Goal: Information Seeking & Learning: Learn about a topic

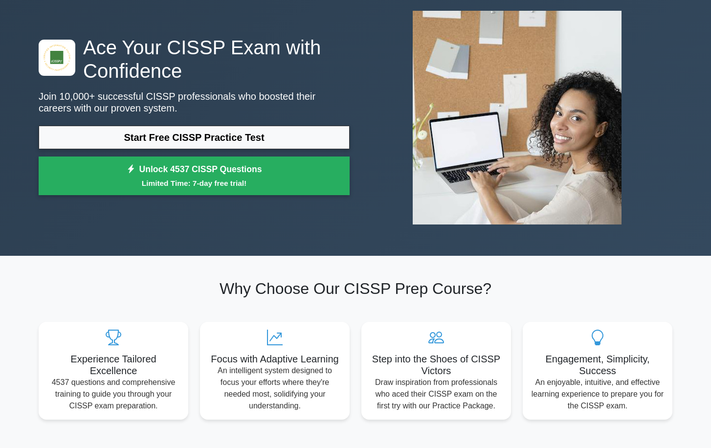
scroll to position [49, 0]
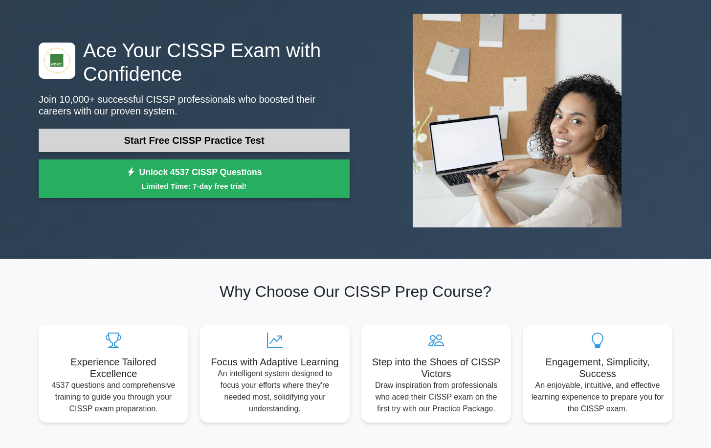
click at [203, 137] on link "Start Free CISSP Practice Test" at bounding box center [194, 140] width 311 height 23
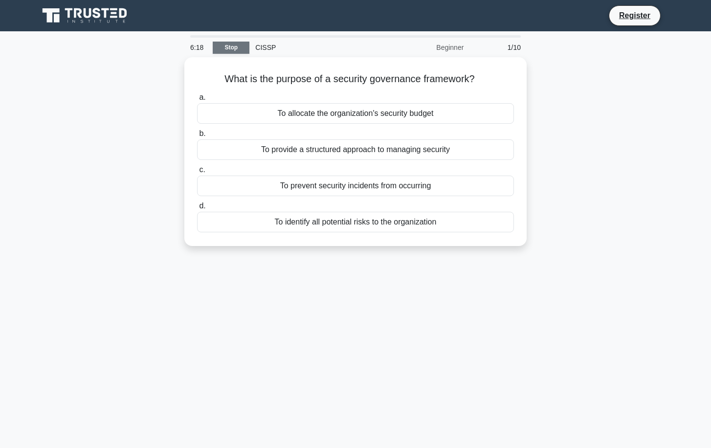
click at [237, 46] on link "Stop" at bounding box center [231, 48] width 37 height 12
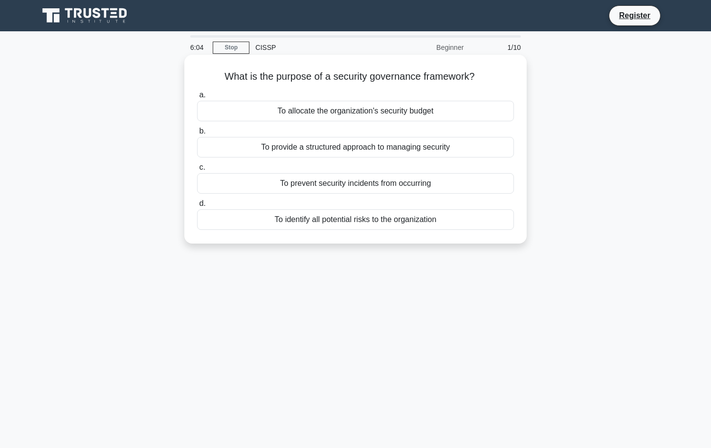
click at [429, 212] on div "To identify all potential risks to the organization" at bounding box center [355, 219] width 317 height 21
click at [197, 207] on input "d. To identify all potential risks to the organization" at bounding box center [197, 204] width 0 height 6
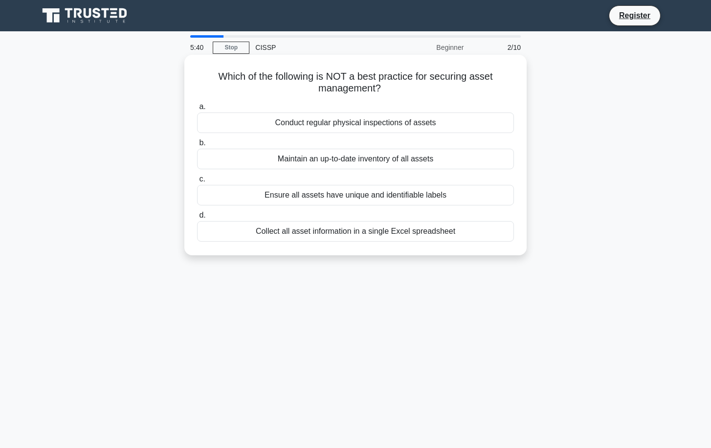
click at [417, 231] on div "Collect all asset information in a single Excel spreadsheet" at bounding box center [355, 231] width 317 height 21
click at [197, 219] on input "d. Collect all asset information in a single Excel spreadsheet" at bounding box center [197, 215] width 0 height 6
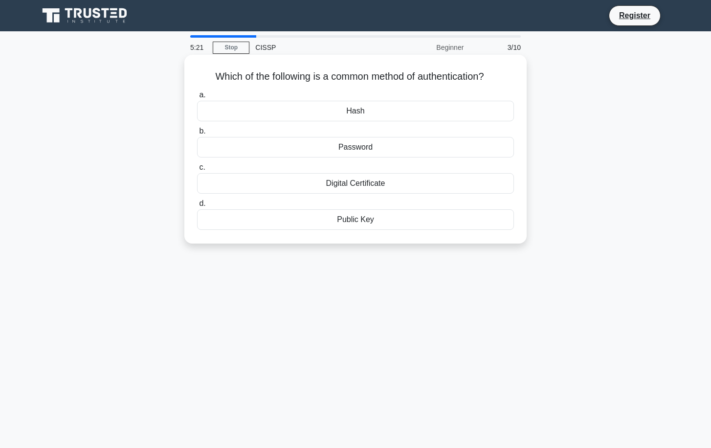
click at [401, 153] on div "Password" at bounding box center [355, 147] width 317 height 21
click at [197, 135] on input "b. Password" at bounding box center [197, 131] width 0 height 6
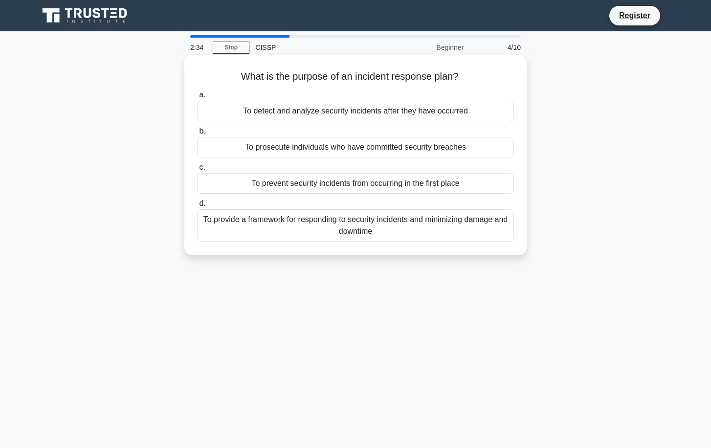
click at [423, 110] on div "To detect and analyze security incidents after they have occurred" at bounding box center [355, 111] width 317 height 21
click at [197, 98] on input "a. To detect and analyze security incidents after they have occurred" at bounding box center [197, 95] width 0 height 6
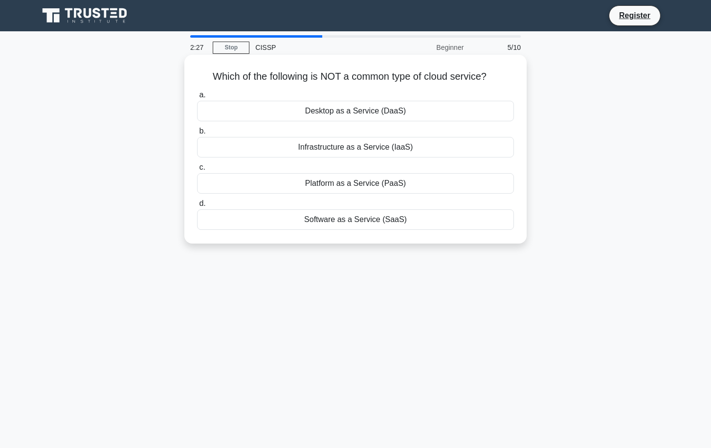
click at [396, 113] on div "Desktop as a Service (DaaS)" at bounding box center [355, 111] width 317 height 21
click at [197, 98] on input "a. Desktop as a Service (DaaS)" at bounding box center [197, 95] width 0 height 6
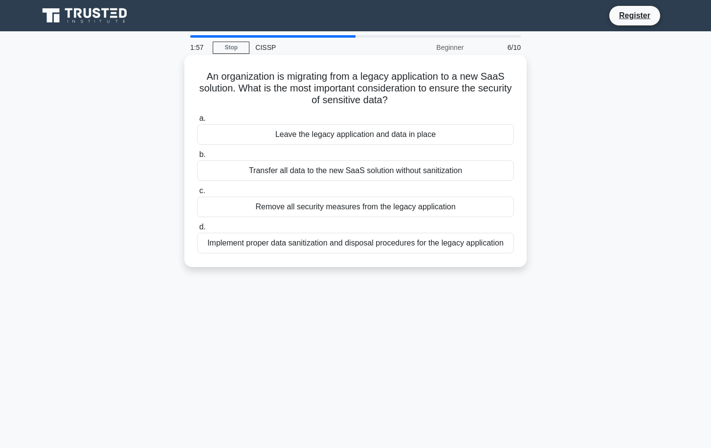
click at [453, 242] on div "Implement proper data sanitization and disposal procedures for the legacy appli…" at bounding box center [355, 243] width 317 height 21
click at [197, 230] on input "d. Implement proper data sanitization and disposal procedures for the legacy ap…" at bounding box center [197, 227] width 0 height 6
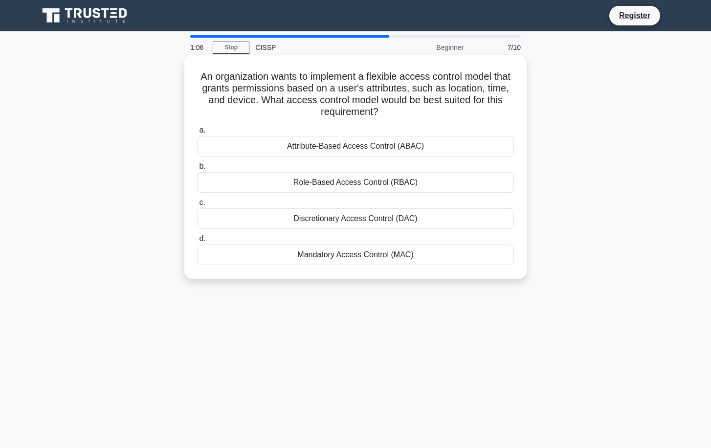
click at [404, 181] on div "Role-Based Access Control (RBAC)" at bounding box center [355, 182] width 317 height 21
click at [197, 170] on input "b. Role-Based Access Control (RBAC)" at bounding box center [197, 166] width 0 height 6
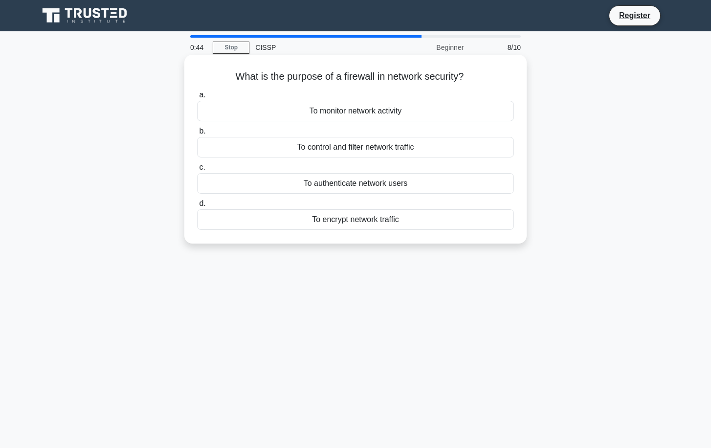
click at [411, 147] on div "To control and filter network traffic" at bounding box center [355, 147] width 317 height 21
click at [197, 135] on input "b. To control and filter network traffic" at bounding box center [197, 131] width 0 height 6
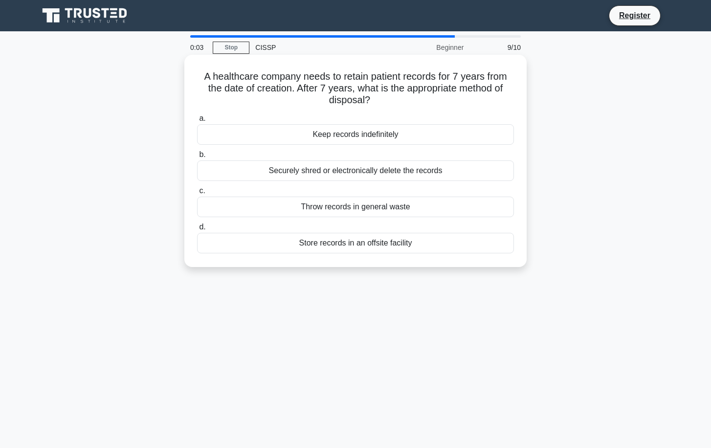
click at [399, 172] on div "Securely shred or electronically delete the records" at bounding box center [355, 170] width 317 height 21
click at [197, 158] on input "b. Securely shred or electronically delete the records" at bounding box center [197, 155] width 0 height 6
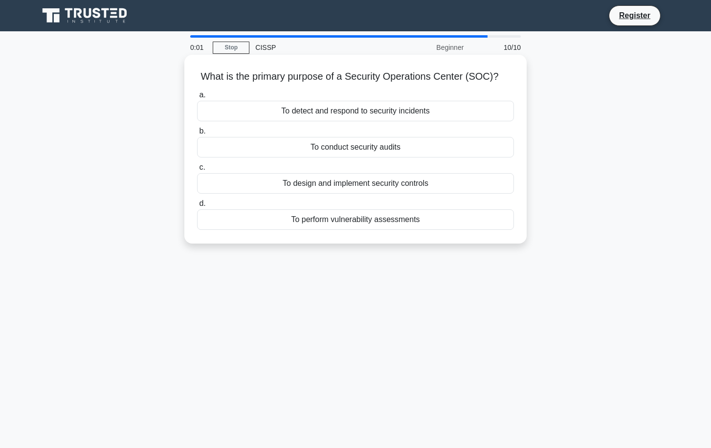
click at [408, 150] on div "To conduct security audits" at bounding box center [355, 147] width 317 height 21
click at [197, 135] on input "b. To conduct security audits" at bounding box center [197, 131] width 0 height 6
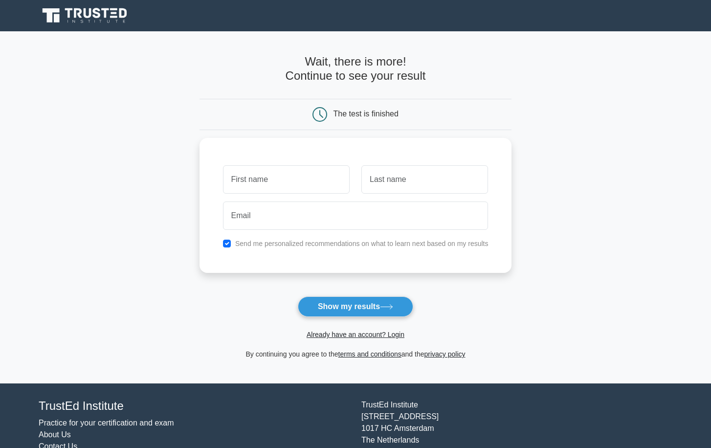
click at [153, 132] on main "Wait, there is more! Continue to see your result The test is finished and the" at bounding box center [355, 207] width 711 height 352
click at [366, 305] on button "Show my results" at bounding box center [355, 306] width 115 height 21
click at [246, 173] on input "text" at bounding box center [286, 177] width 127 height 28
type input "a"
type input "Ambily"
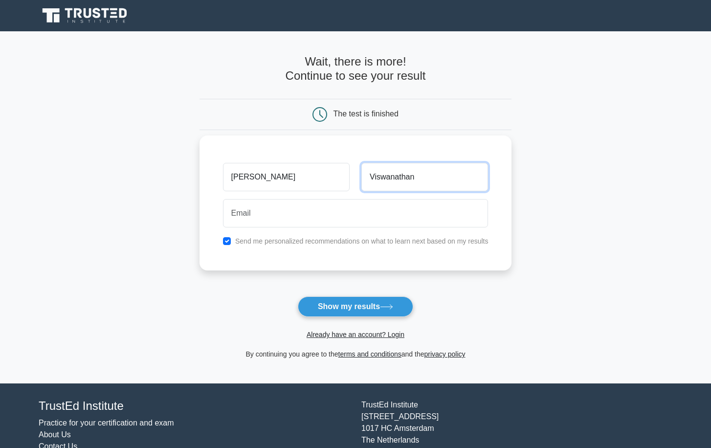
type input "Viswanathan"
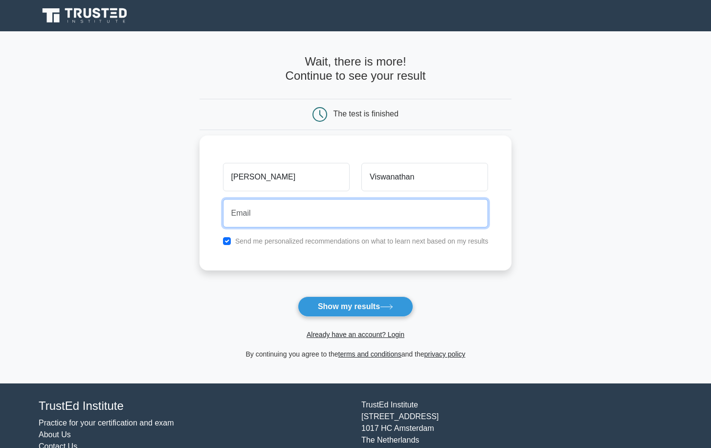
click at [256, 208] on input "email" at bounding box center [356, 213] width 266 height 28
type input "dambily11@gmail.com"
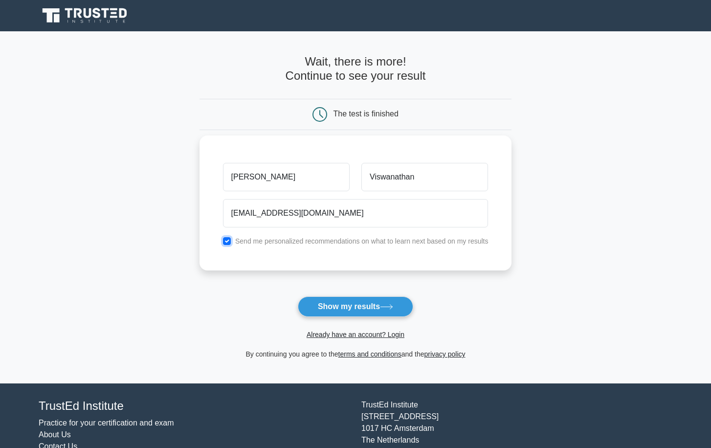
drag, startPoint x: 228, startPoint y: 240, endPoint x: 233, endPoint y: 242, distance: 5.3
click at [229, 240] on input "checkbox" at bounding box center [227, 241] width 8 height 8
checkbox input "false"
click at [350, 306] on button "Show my results" at bounding box center [355, 306] width 115 height 21
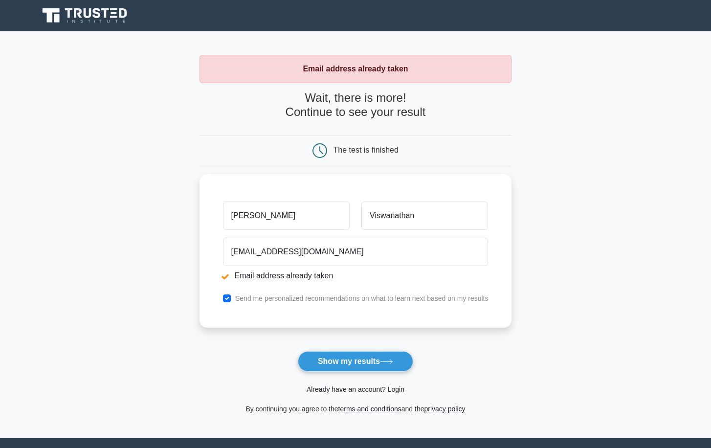
click at [376, 390] on link "Already have an account? Login" at bounding box center [356, 390] width 98 height 8
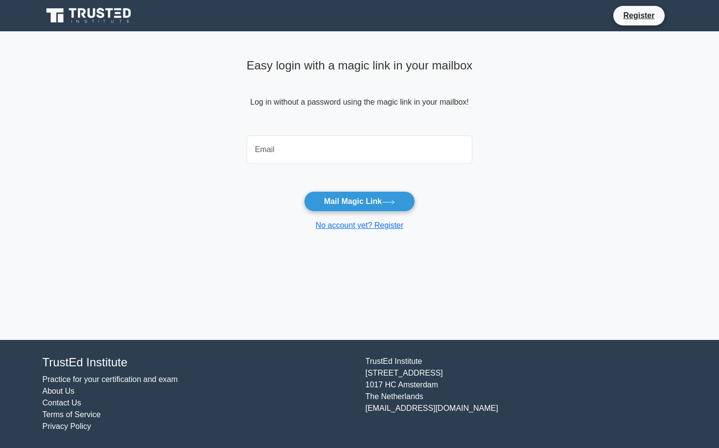
click at [278, 149] on input "email" at bounding box center [360, 150] width 226 height 28
type input "dambily11@gmail.com"
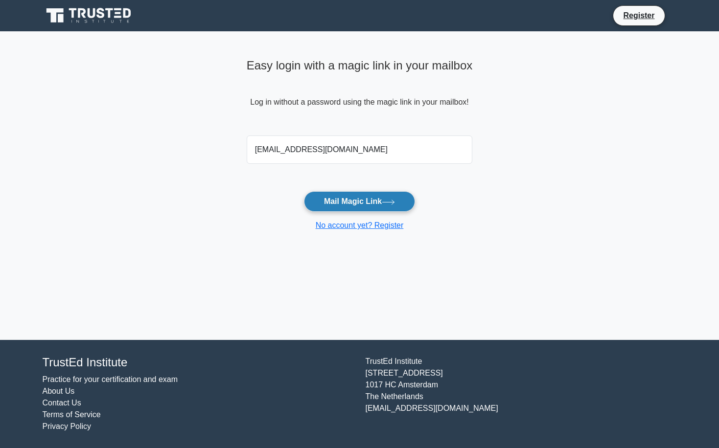
click at [356, 199] on button "Mail Magic Link" at bounding box center [359, 201] width 111 height 21
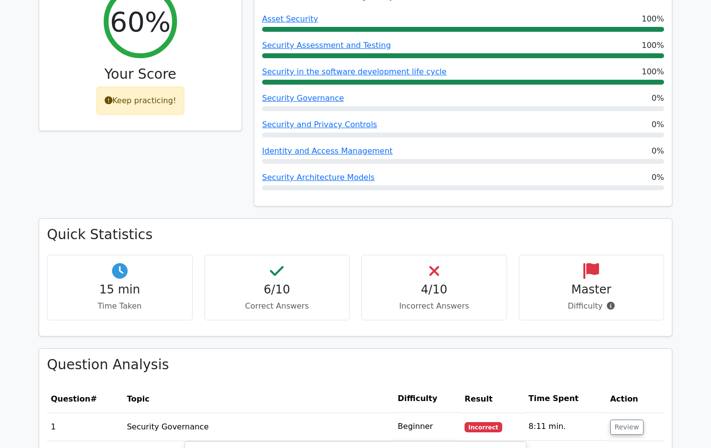
scroll to position [440, 0]
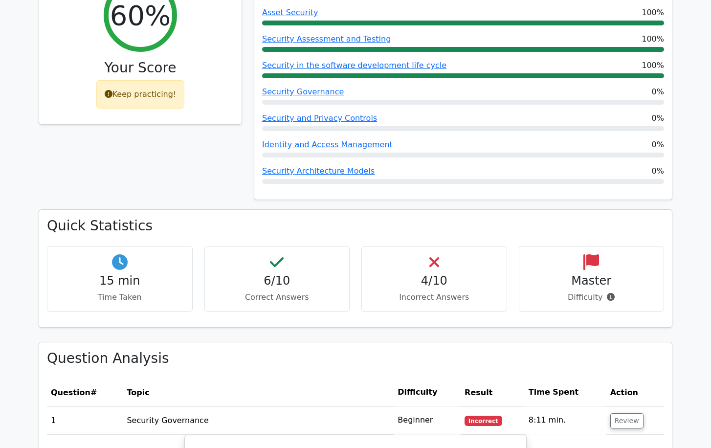
click at [433, 274] on h4 "4/10" at bounding box center [434, 281] width 129 height 14
click at [421, 292] on p "Incorrect Answers" at bounding box center [434, 298] width 129 height 12
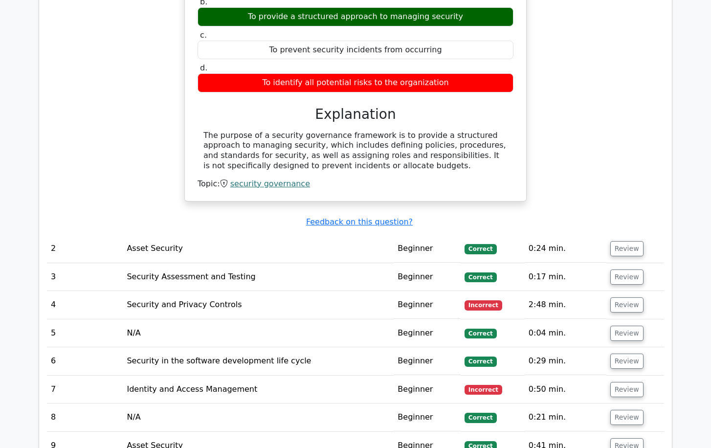
scroll to position [930, 0]
